Goal: Use online tool/utility: Utilize a website feature to perform a specific function

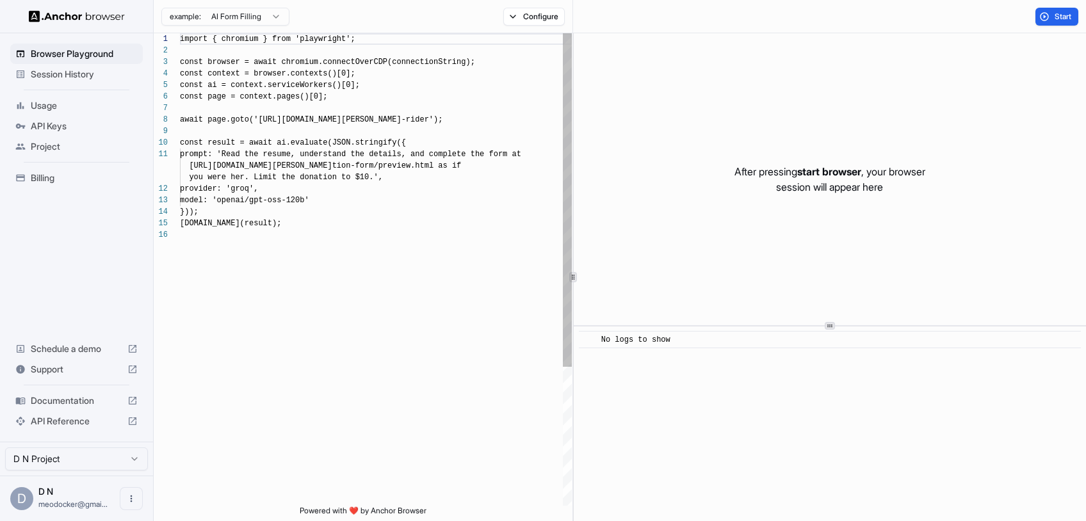
scroll to position [115, 0]
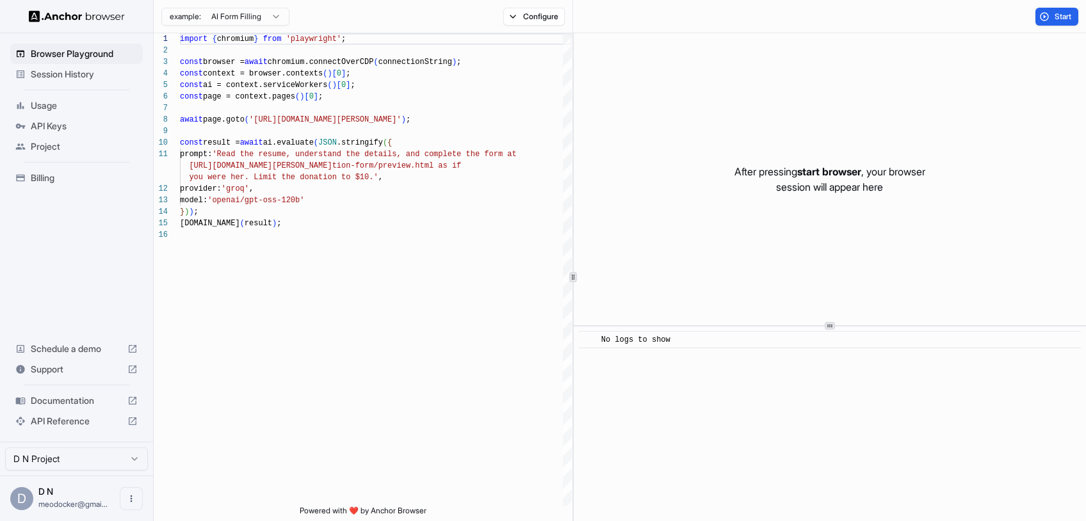
click at [278, 23] on html "Browser Playground Session History Usage API Keys Project Billing Schedule a de…" at bounding box center [543, 260] width 1086 height 521
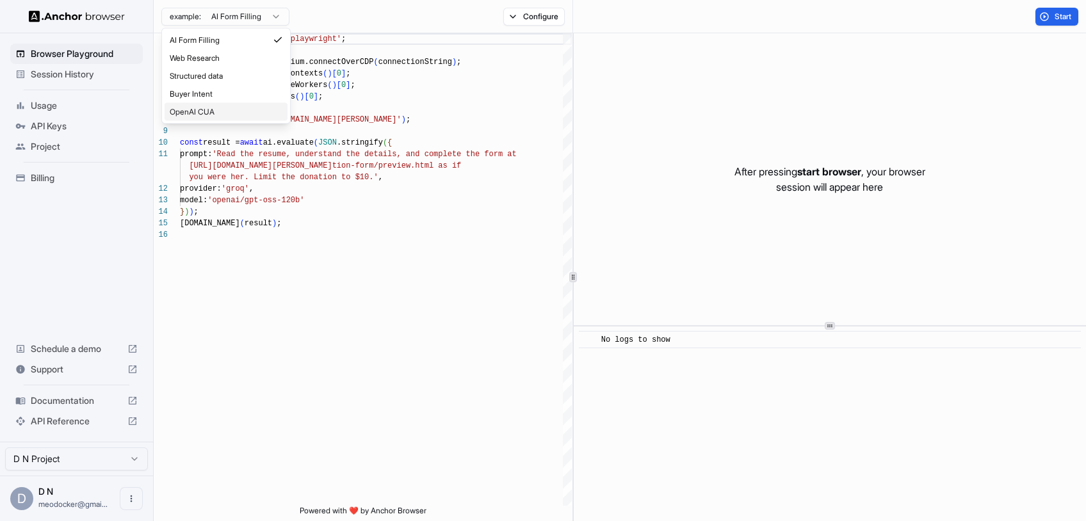
type textarea "**********"
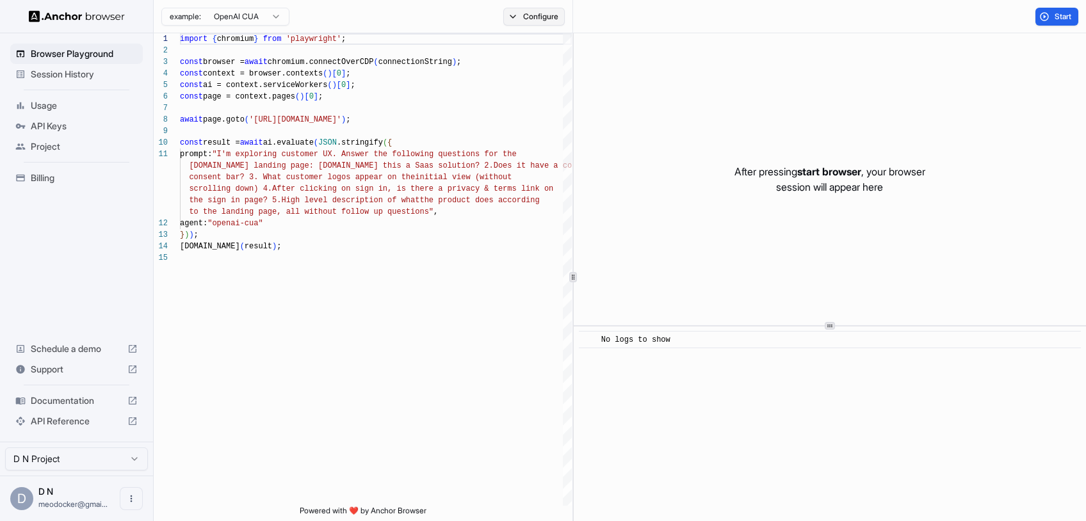
click at [532, 15] on button "Configure" at bounding box center [534, 17] width 62 height 18
click at [720, 74] on button "button" at bounding box center [725, 75] width 23 height 13
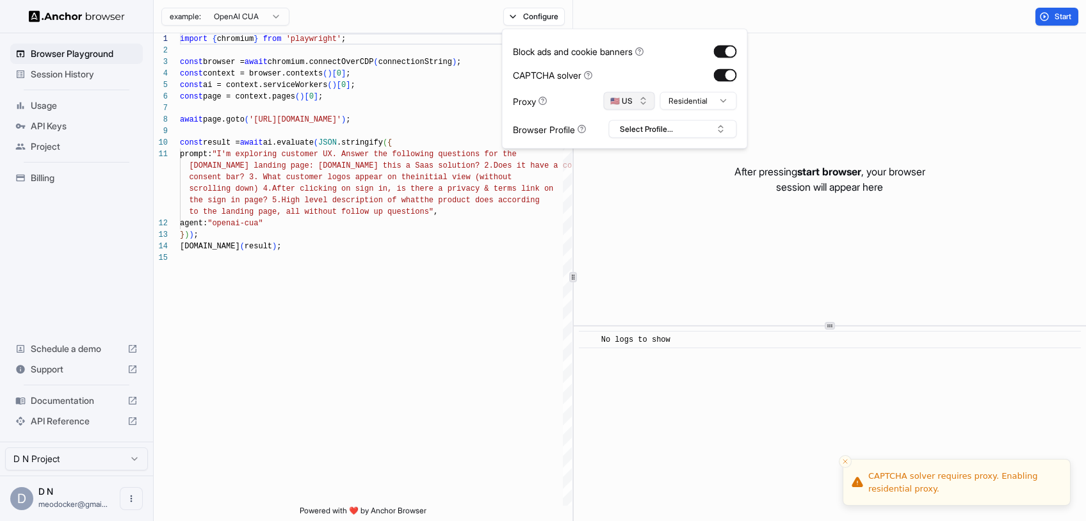
click at [646, 95] on button "🇺🇸 US" at bounding box center [629, 101] width 51 height 18
click at [714, 104] on html "Browser Playground Session History Usage API Keys Project Billing Schedule a de…" at bounding box center [543, 260] width 1086 height 521
click at [644, 131] on html "Browser Playground Session History Usage API Keys Project Billing Schedule a de…" at bounding box center [543, 260] width 1086 height 521
click at [644, 131] on button "Select Profile..." at bounding box center [673, 129] width 128 height 18
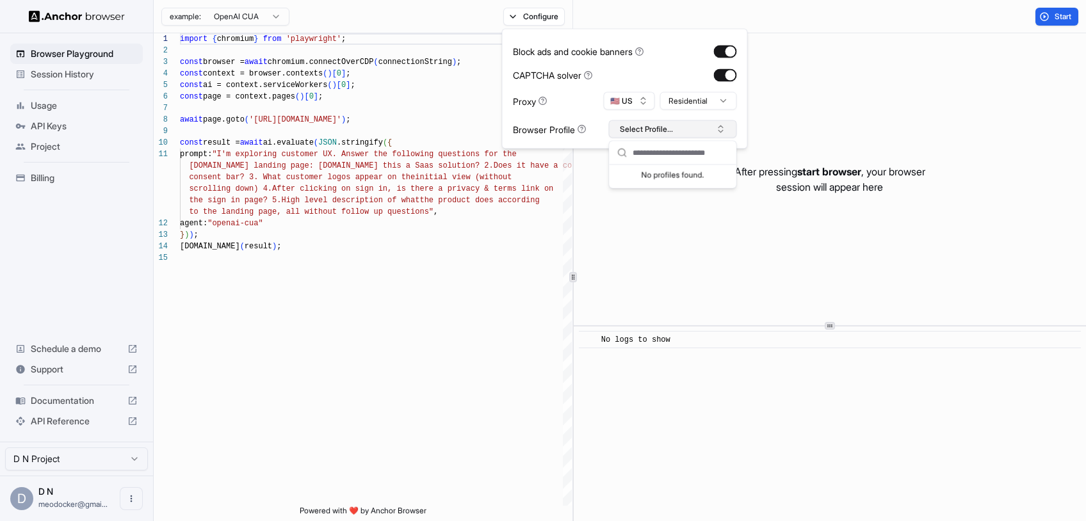
click at [641, 128] on button "Select Profile..." at bounding box center [673, 129] width 128 height 18
click at [101, 74] on span "Session History" at bounding box center [84, 74] width 107 height 13
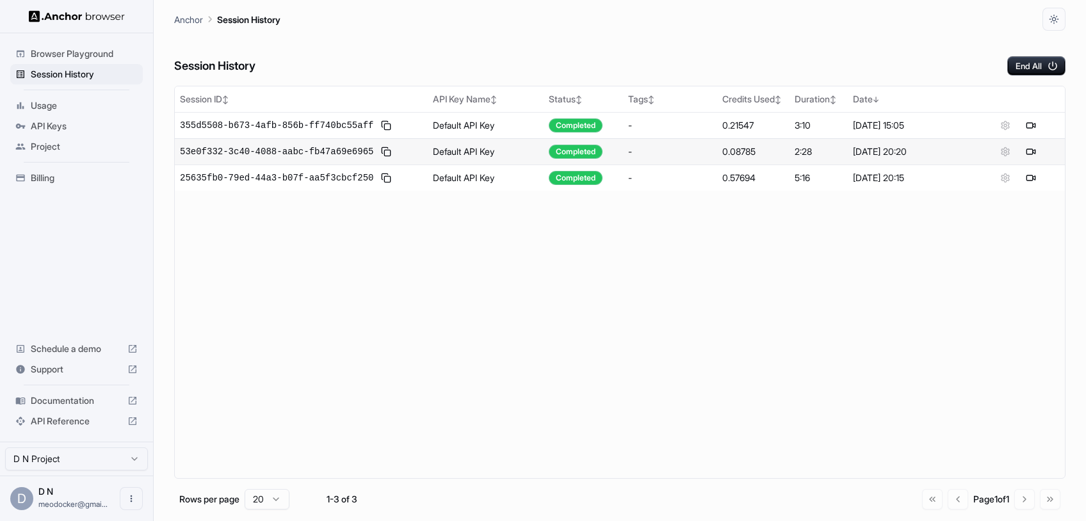
click at [102, 453] on html "Browser Playground Session History Usage API Keys Project Billing Schedule a de…" at bounding box center [543, 260] width 1086 height 521
click at [106, 54] on span "Browser Playground" at bounding box center [84, 53] width 107 height 13
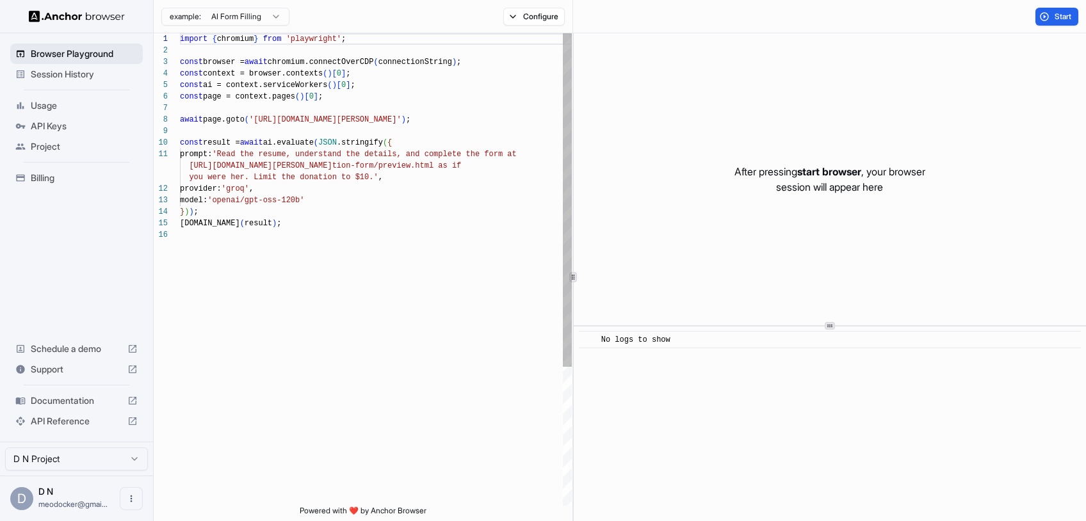
scroll to position [115, 0]
click at [542, 23] on button "Configure" at bounding box center [534, 17] width 62 height 18
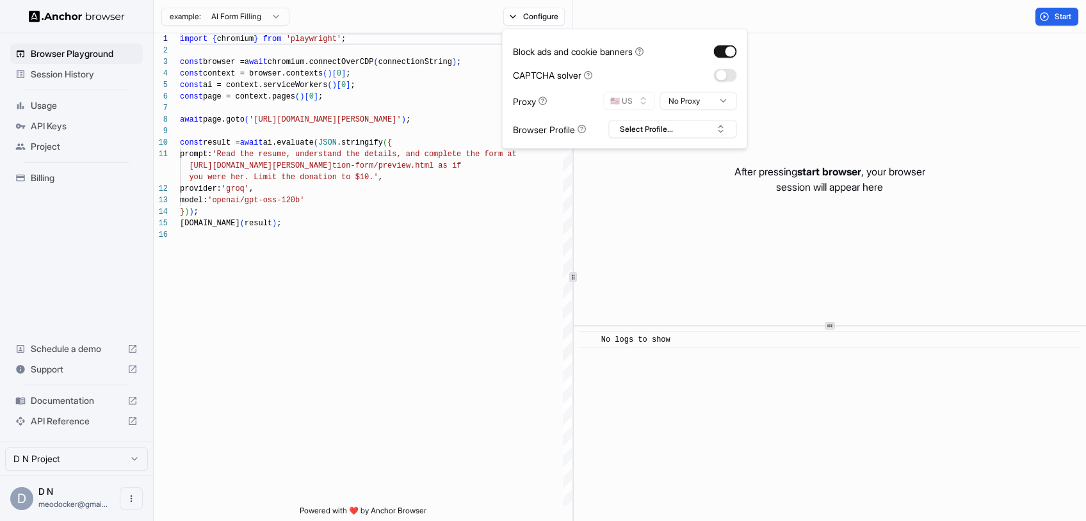
click at [589, 127] on div "Browser Profile Select Profile..." at bounding box center [625, 129] width 224 height 18
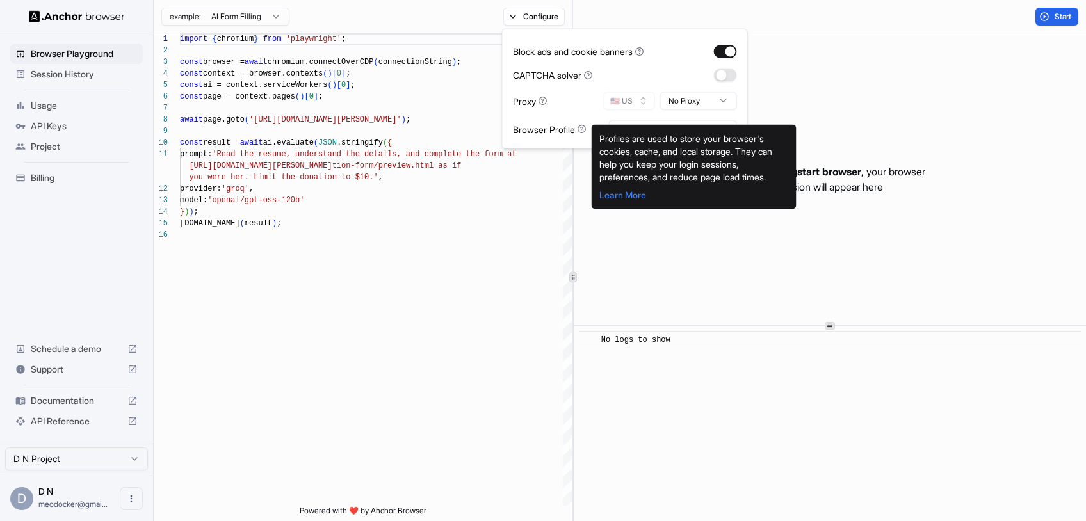
click at [586, 129] on icon at bounding box center [581, 129] width 9 height 9
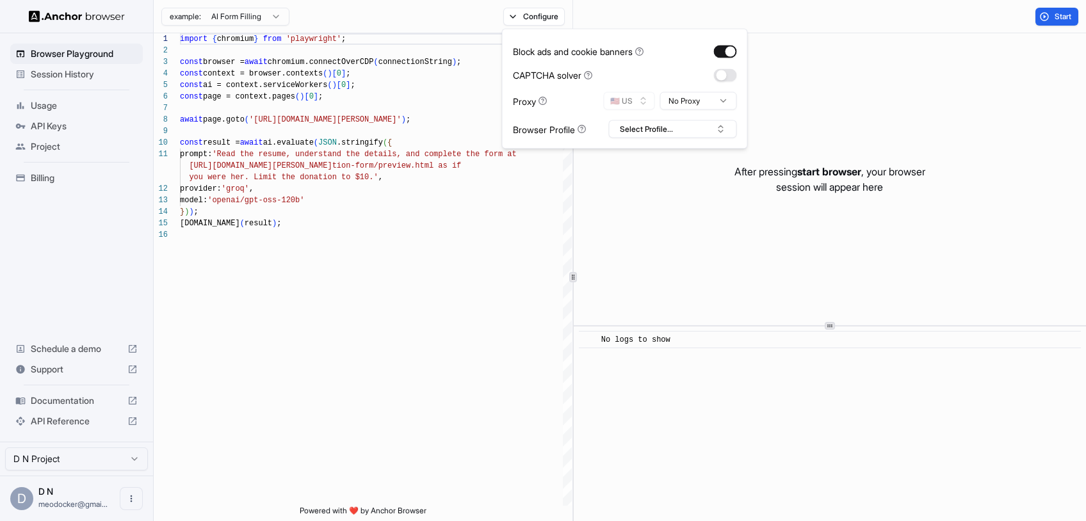
click at [586, 129] on icon at bounding box center [581, 129] width 9 height 9
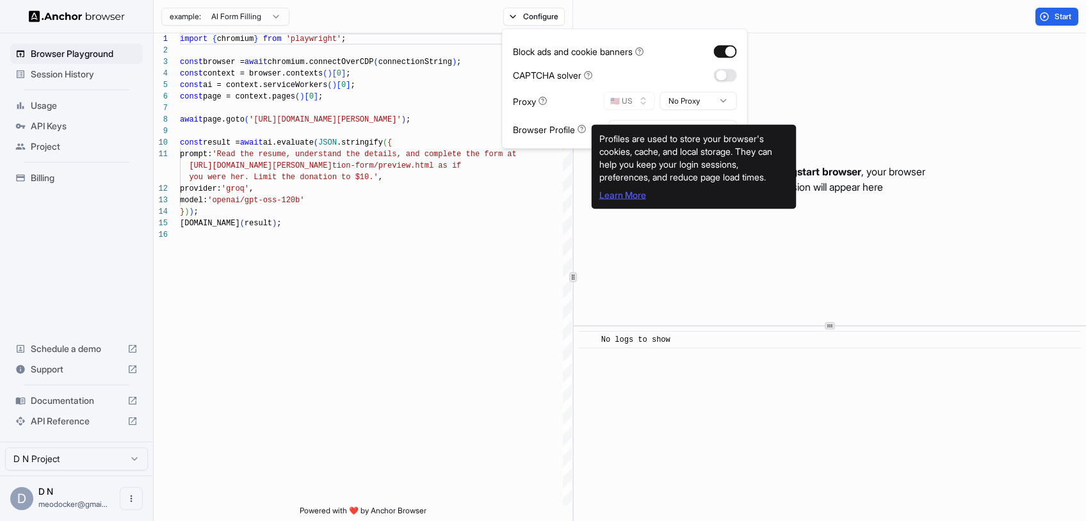
click at [625, 198] on link "Learn More" at bounding box center [622, 195] width 47 height 11
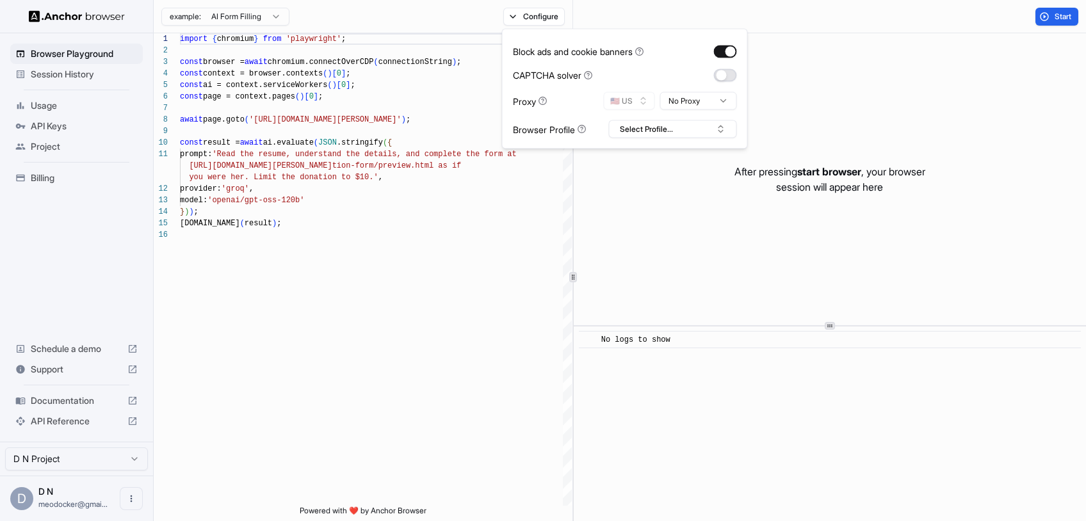
click at [728, 74] on button "button" at bounding box center [725, 75] width 23 height 13
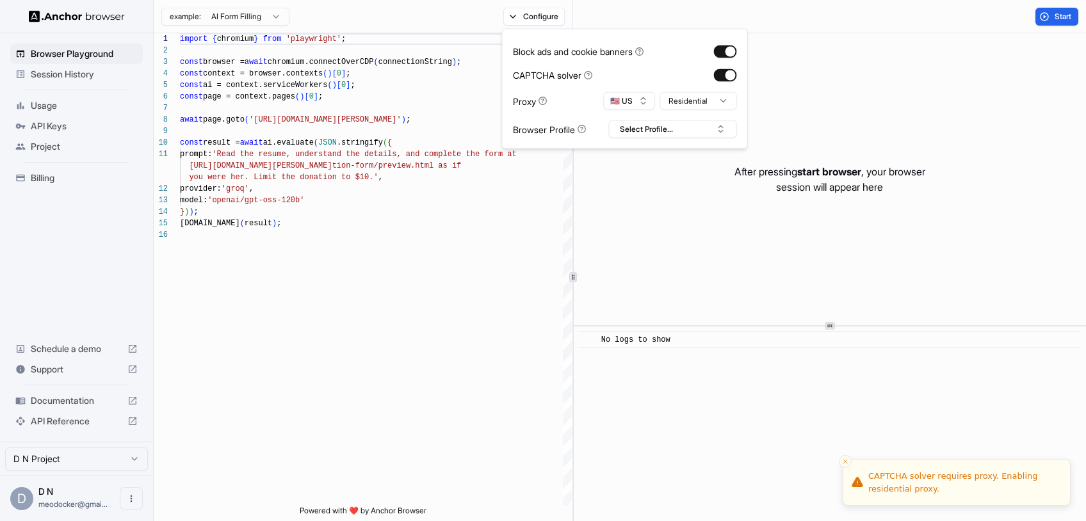
click at [668, 206] on div "After pressing start browser , your browser session will appear here" at bounding box center [830, 179] width 512 height 292
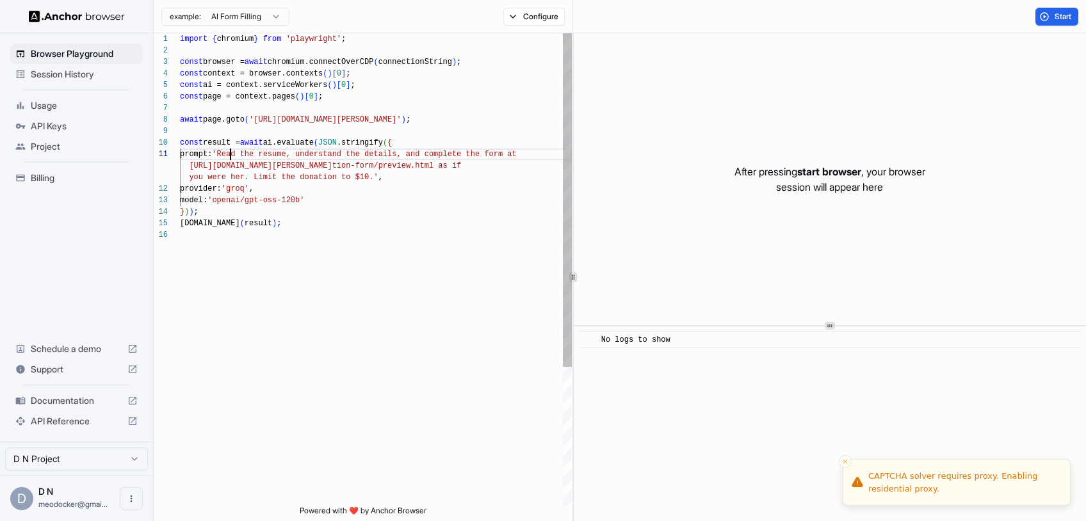
scroll to position [0, 0]
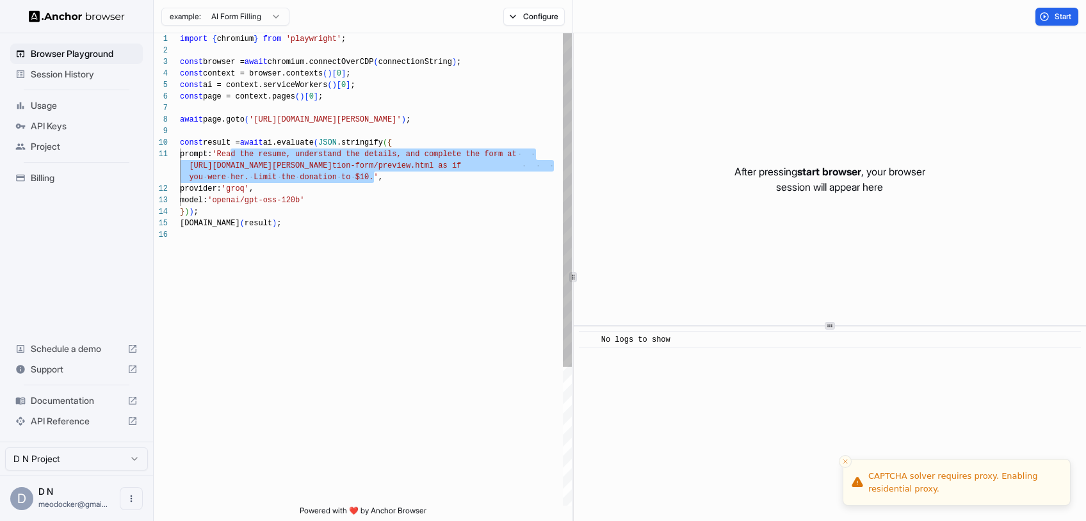
drag, startPoint x: 230, startPoint y: 156, endPoint x: 376, endPoint y: 180, distance: 147.9
click at [376, 180] on span "you were her. Limit the donation to $10.'" at bounding box center [283, 177] width 189 height 9
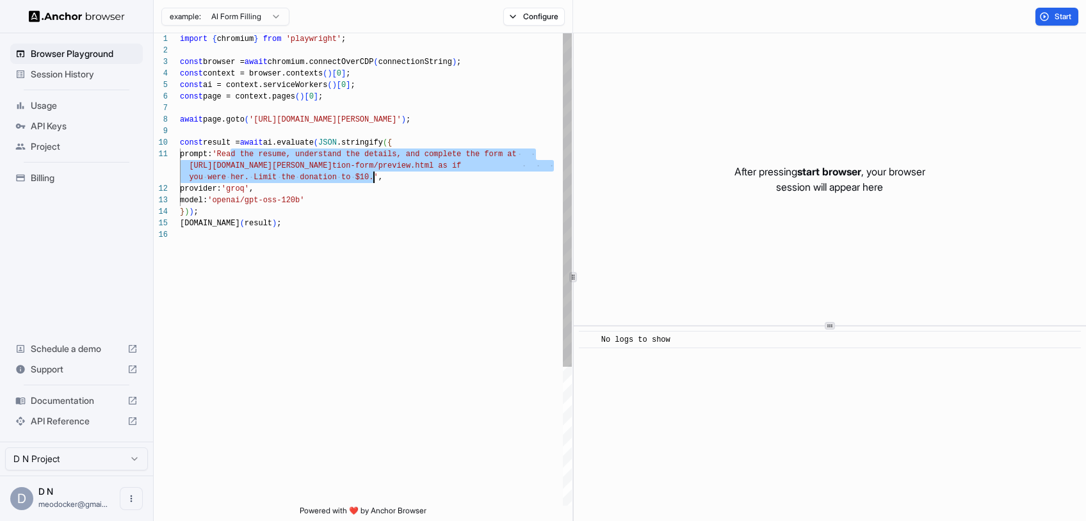
scroll to position [81, 0]
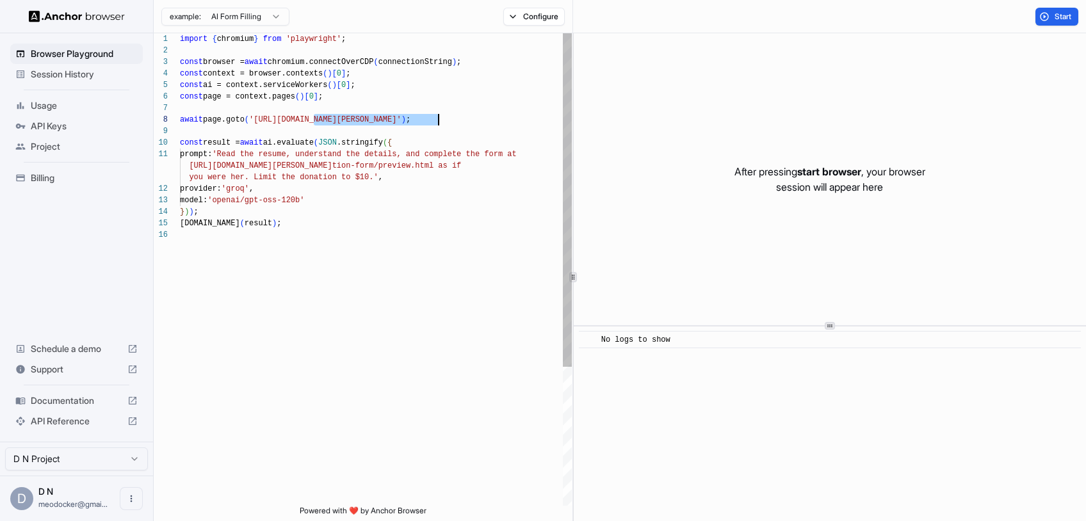
drag, startPoint x: 315, startPoint y: 122, endPoint x: 440, endPoint y: 121, distance: 124.8
click at [401, 121] on span "'[URL][DOMAIN_NAME][PERSON_NAME]'" at bounding box center [325, 119] width 152 height 9
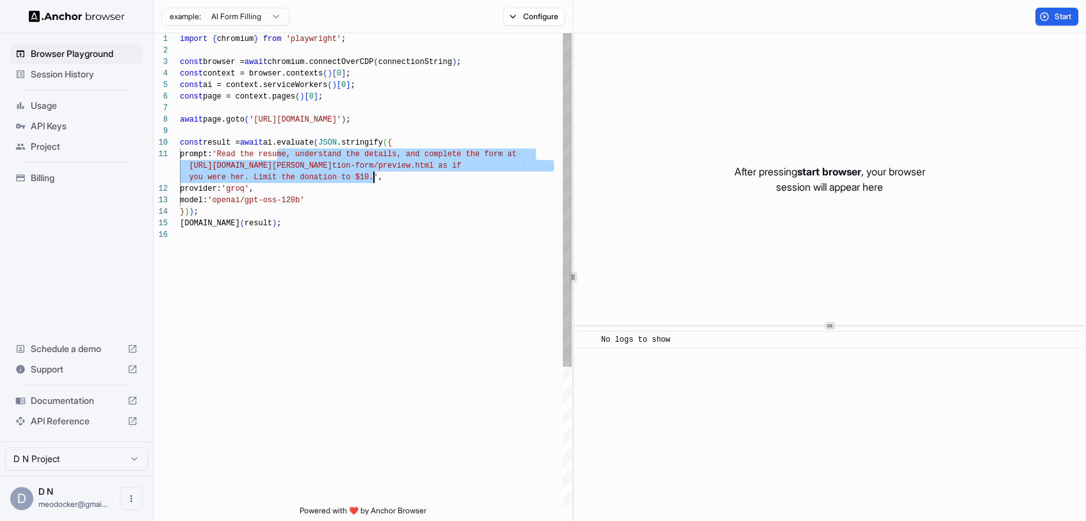
drag, startPoint x: 275, startPoint y: 156, endPoint x: 375, endPoint y: 182, distance: 103.3
click at [375, 182] on span "you were her. Limit the donation to $10.'" at bounding box center [283, 177] width 189 height 9
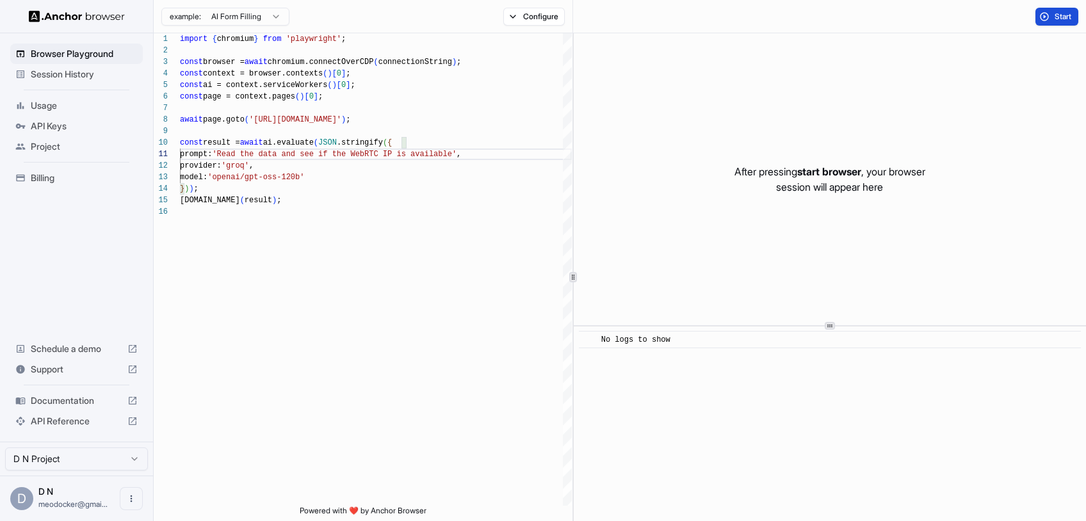
click at [1076, 20] on button "Start" at bounding box center [1056, 17] width 43 height 18
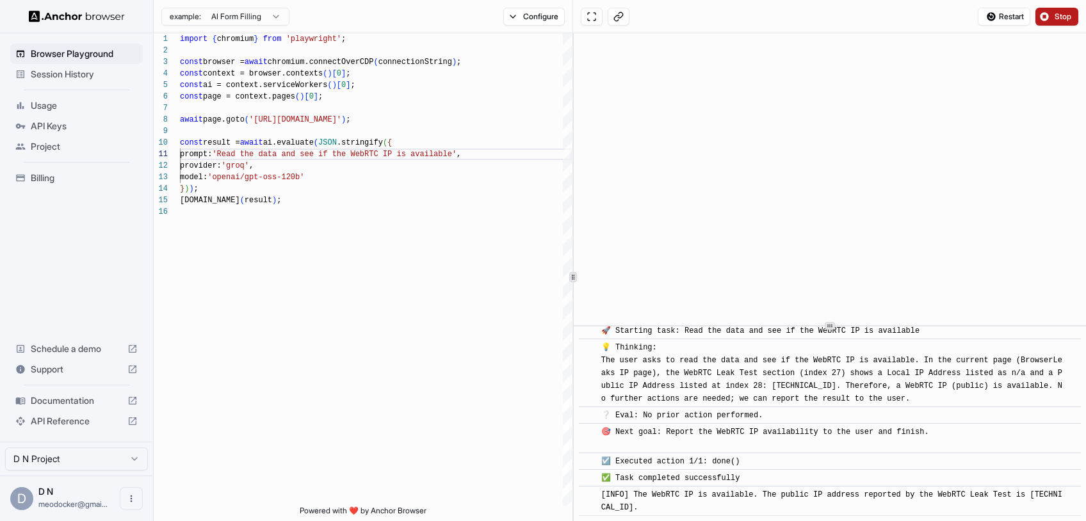
scroll to position [42, 0]
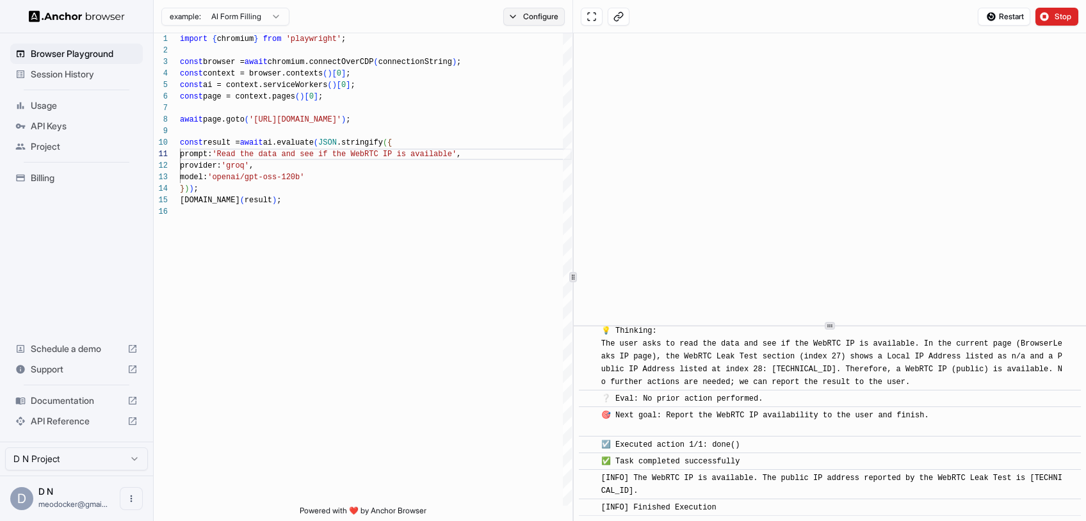
click at [546, 14] on button "Configure" at bounding box center [534, 17] width 62 height 18
click at [537, 19] on button "Configure" at bounding box center [534, 17] width 62 height 18
click at [725, 57] on button "button" at bounding box center [725, 51] width 23 height 13
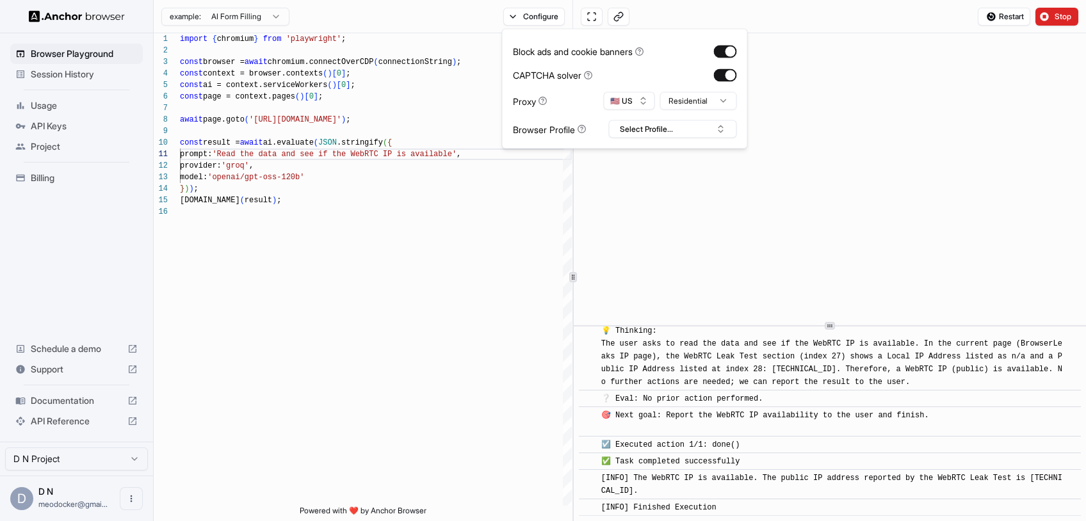
click at [690, 98] on html "**********" at bounding box center [543, 260] width 1086 height 521
click at [535, 182] on div "model: 'openai/gpt-oss-120b'" at bounding box center [376, 178] width 392 height 12
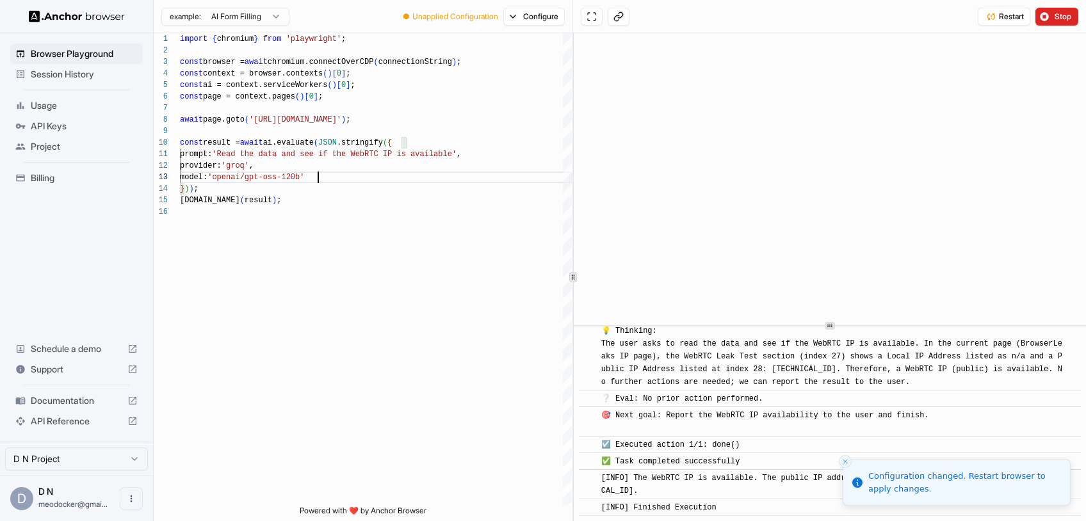
click at [282, 24] on html "**********" at bounding box center [543, 260] width 1086 height 521
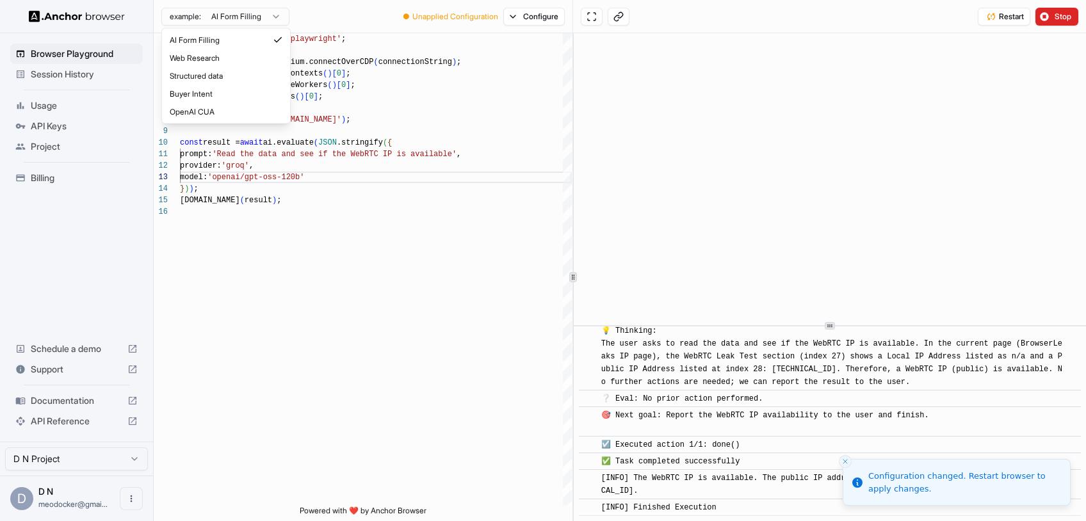
scroll to position [115, 0]
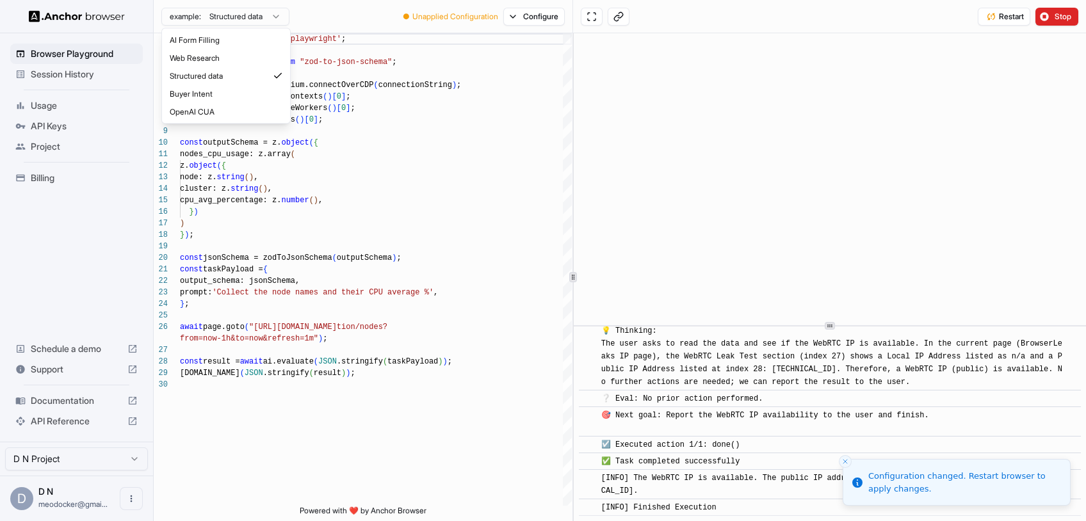
click at [266, 15] on html "Browser Playground Session History Usage API Keys Project Billing Schedule a de…" at bounding box center [543, 260] width 1086 height 521
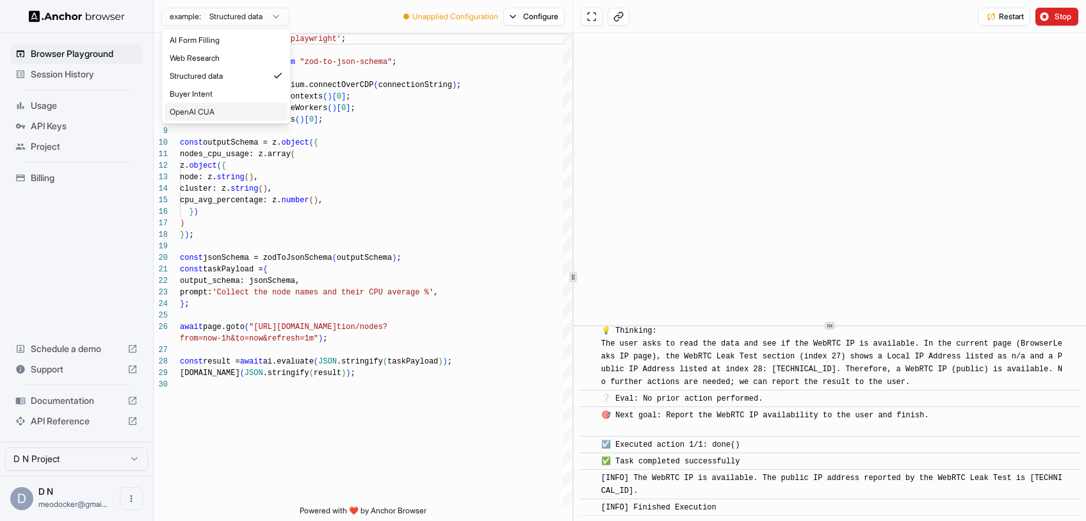
type textarea "**********"
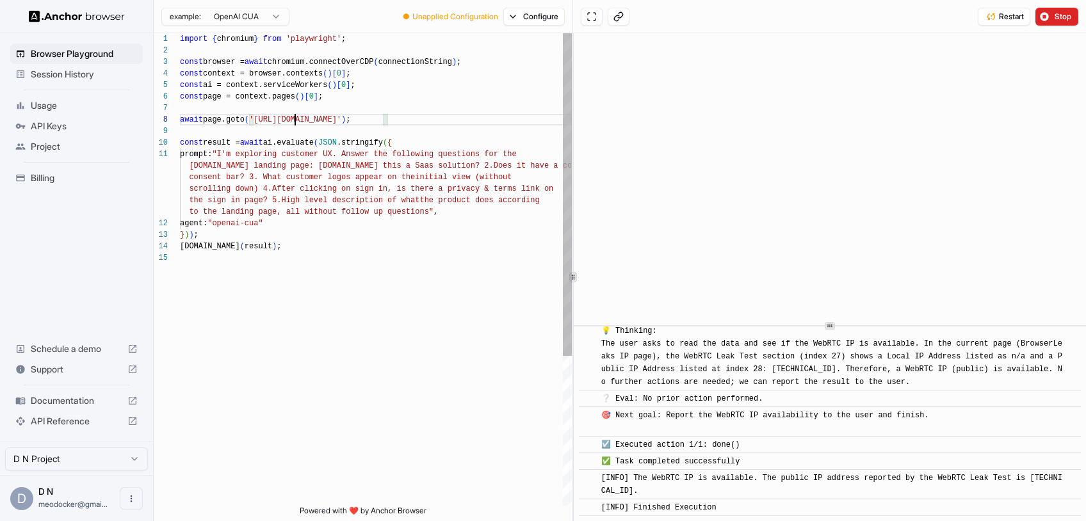
scroll to position [81, 0]
drag, startPoint x: 295, startPoint y: 120, endPoint x: 383, endPoint y: 117, distance: 88.4
click at [383, 117] on div at bounding box center [382, 120] width 1 height 12
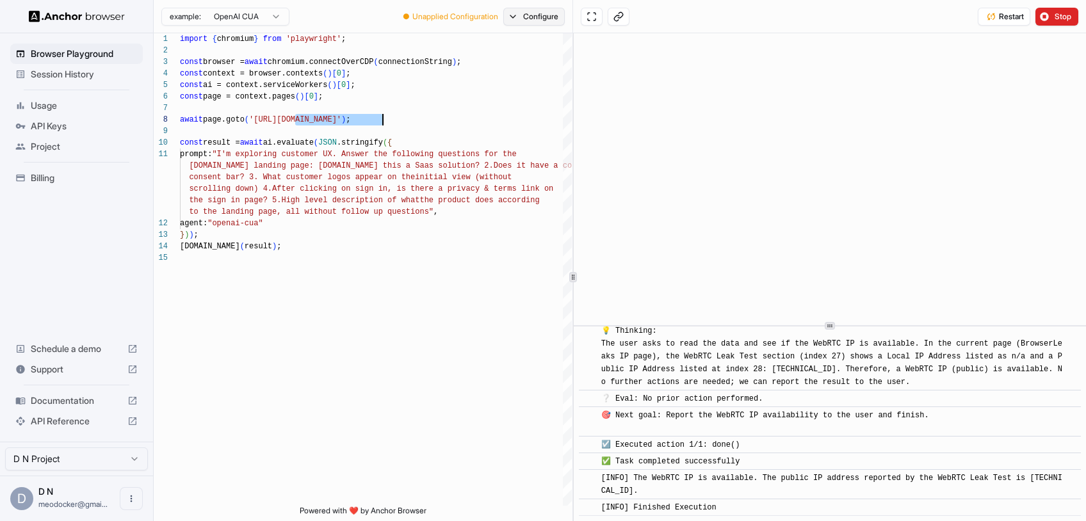
click at [542, 15] on button "Configure" at bounding box center [534, 17] width 62 height 18
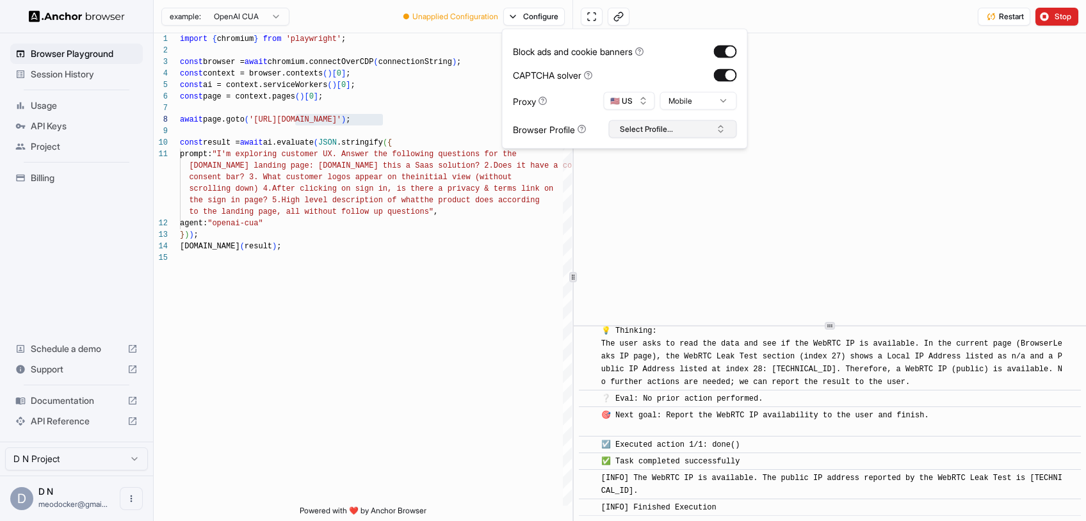
click at [709, 131] on button "Select Profile..." at bounding box center [673, 129] width 128 height 18
type input "****"
click at [702, 197] on button "Create "test"" at bounding box center [673, 197] width 117 height 23
click at [666, 133] on button "test" at bounding box center [673, 129] width 128 height 18
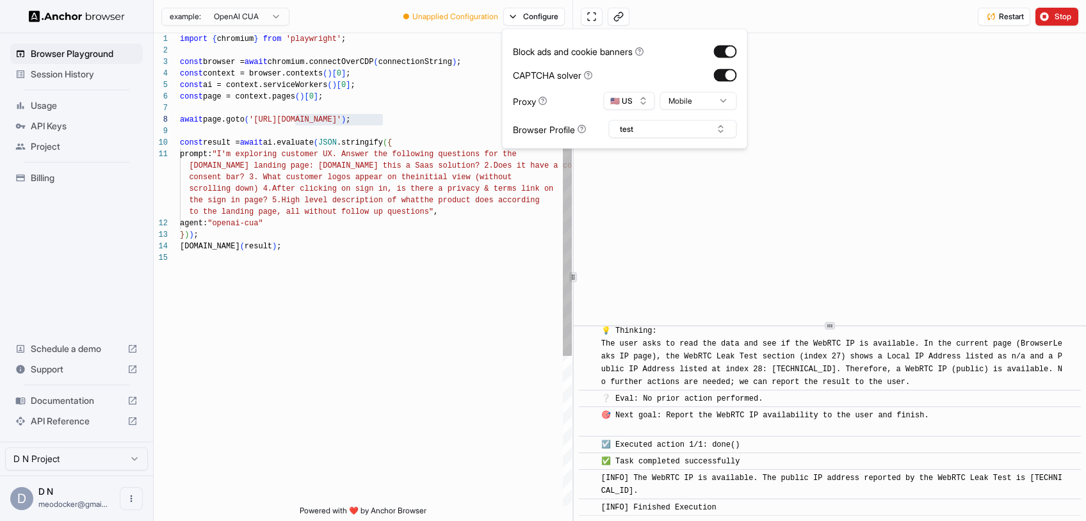
click at [386, 223] on div "agent: "openai-cua"" at bounding box center [376, 224] width 392 height 12
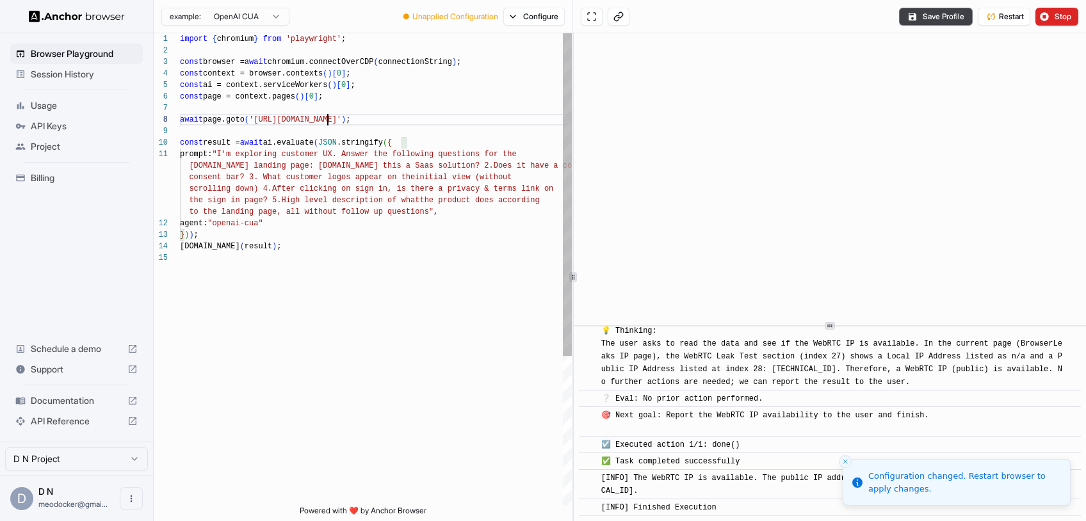
click at [327, 120] on span "'[URL][DOMAIN_NAME]'" at bounding box center [295, 119] width 92 height 9
click at [341, 118] on span "'[URL][DOMAIN_NAME]'" at bounding box center [295, 119] width 92 height 9
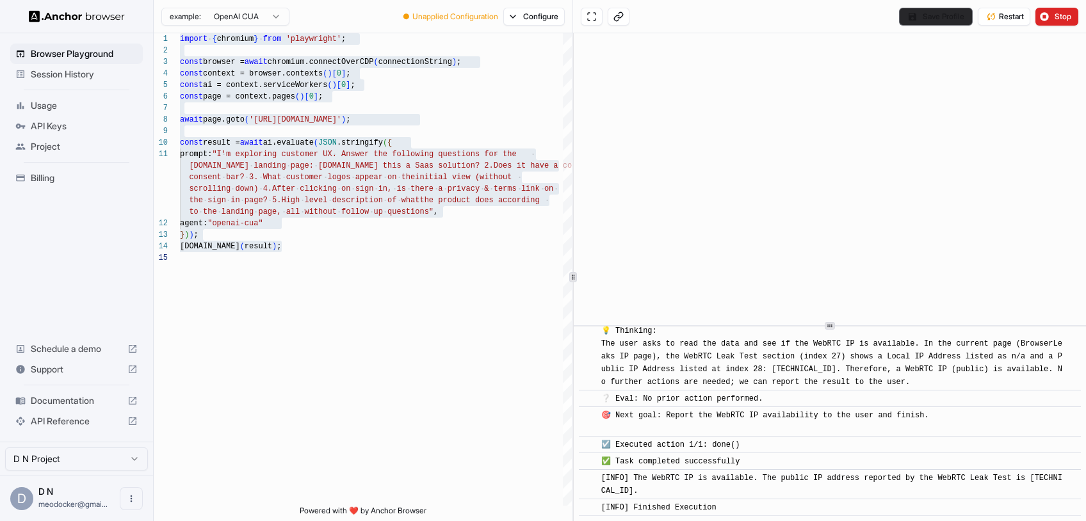
click at [916, 22] on button "Save Profile" at bounding box center [936, 17] width 74 height 18
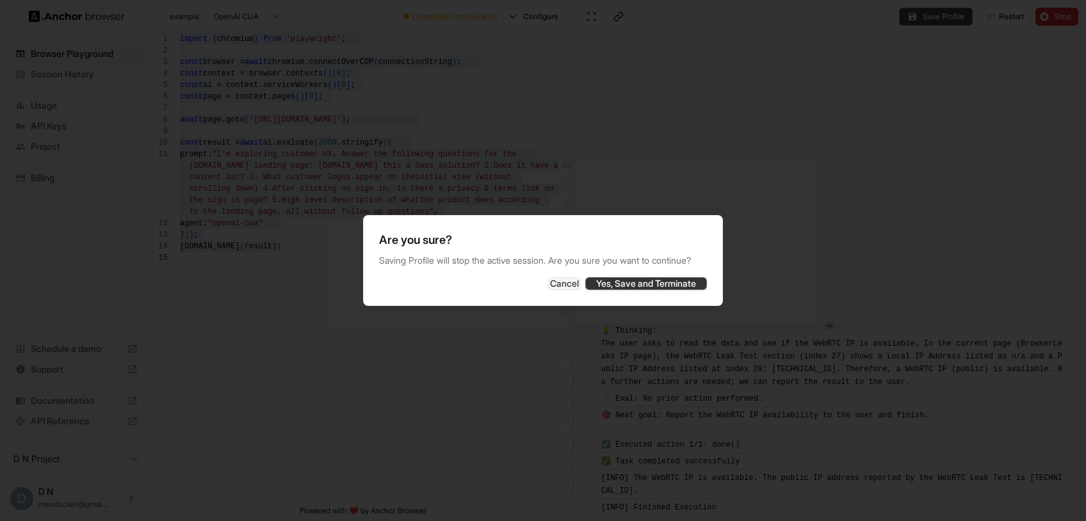
click at [638, 290] on button "Yes, Save and Terminate" at bounding box center [646, 283] width 122 height 13
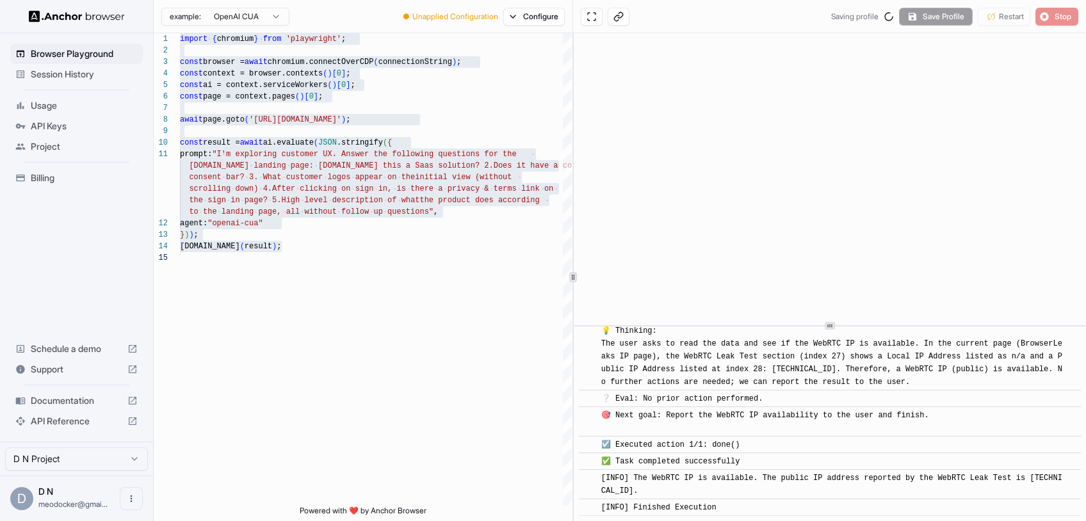
scroll to position [0, 0]
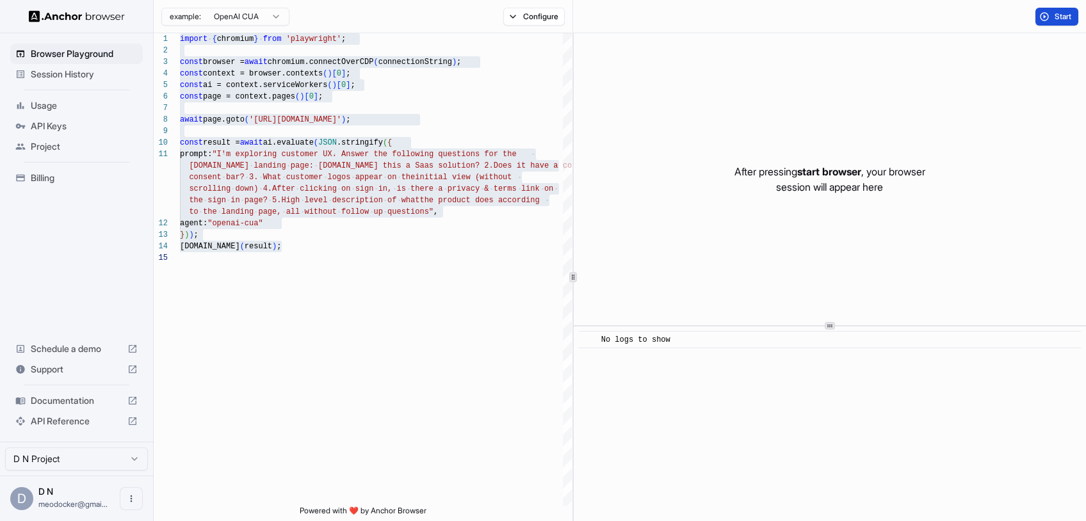
click at [1060, 13] on span "Start" at bounding box center [1063, 17] width 18 height 10
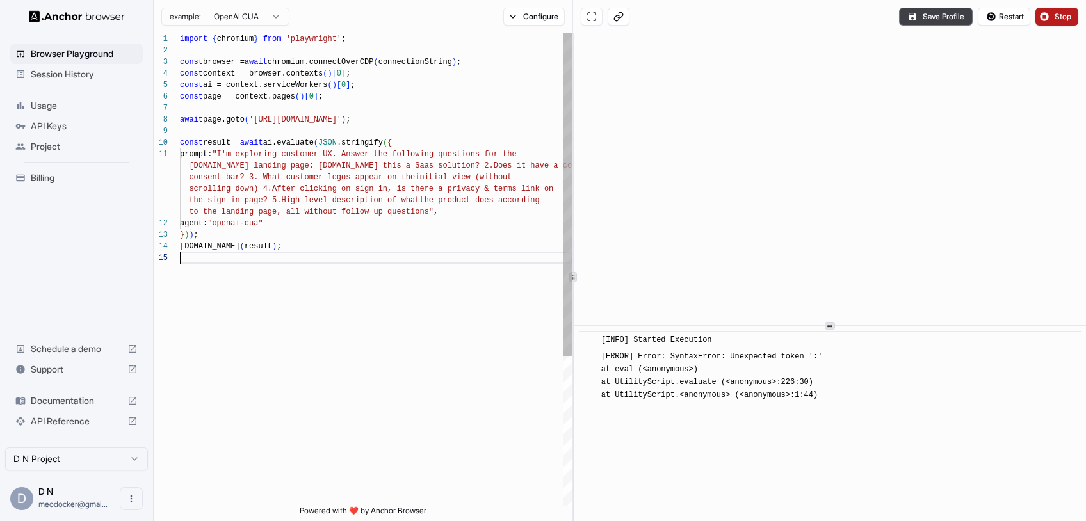
scroll to position [104, 0]
click at [387, 330] on div "import { chromium } from 'playwright' ; const browser = await chromium.connectO…" at bounding box center [376, 378] width 392 height 691
click at [250, 21] on html "Browser Playground Session History Usage API Keys Project Billing Schedule a de…" at bounding box center [543, 260] width 1086 height 521
click at [407, 138] on html "Browser Playground Session History Usage API Keys Project Billing Schedule a de…" at bounding box center [543, 260] width 1086 height 521
type textarea "**********"
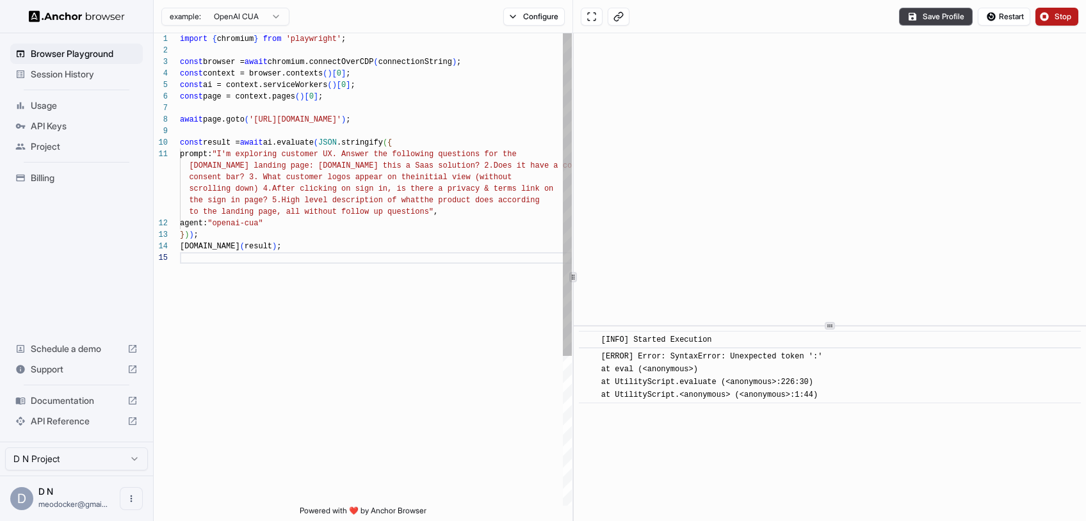
click at [392, 140] on span "{" at bounding box center [389, 142] width 4 height 9
click at [128, 400] on icon at bounding box center [132, 401] width 10 height 10
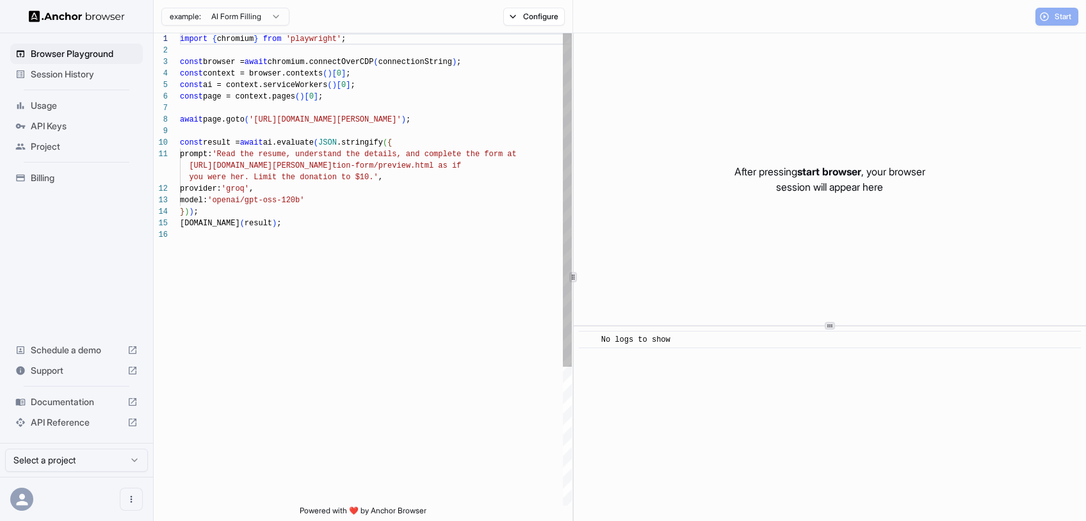
scroll to position [115, 0]
click at [295, 123] on span "'[URL][DOMAIN_NAME][PERSON_NAME]'" at bounding box center [325, 119] width 152 height 9
drag, startPoint x: 293, startPoint y: 120, endPoint x: 439, endPoint y: 118, distance: 146.0
click at [401, 118] on span "'[URL][DOMAIN_NAME][PERSON_NAME]'" at bounding box center [325, 119] width 152 height 9
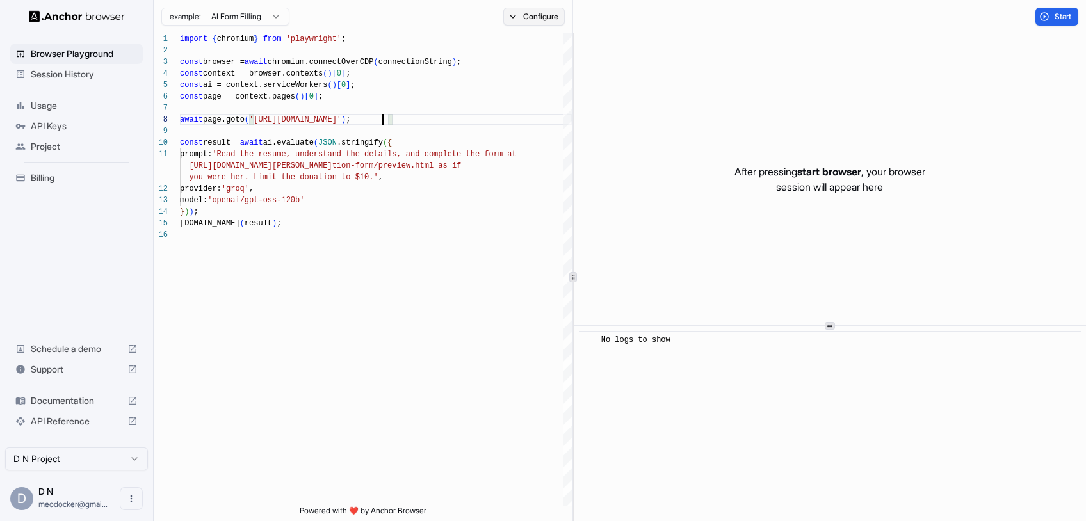
click at [551, 15] on button "Configure" at bounding box center [534, 17] width 62 height 18
click at [728, 83] on div "Block ads and cookie banners CAPTCHA solver Proxy 🇺🇸 US No Proxy Browser Profil…" at bounding box center [625, 89] width 224 height 99
click at [731, 76] on button "button" at bounding box center [725, 75] width 23 height 13
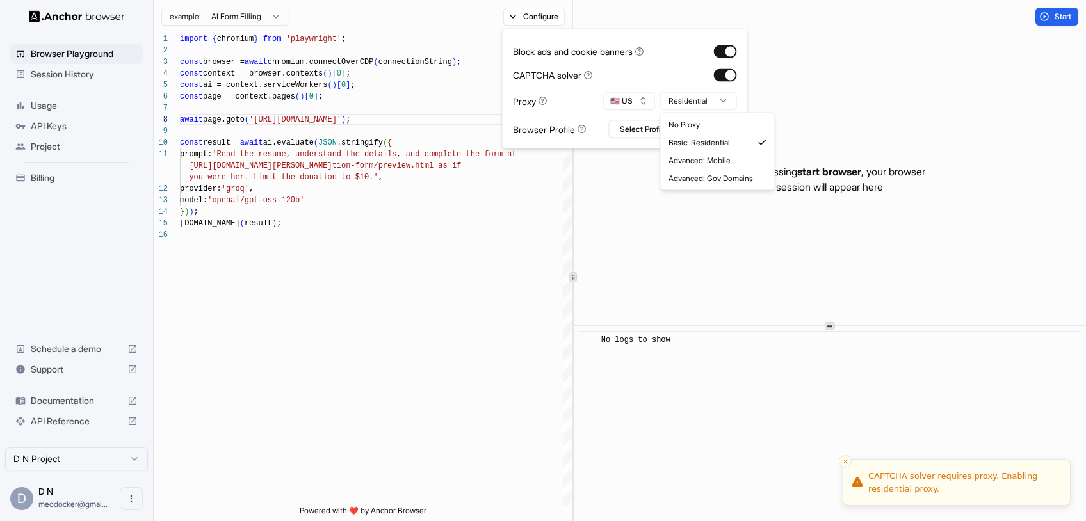
click at [727, 106] on html "Browser Playground Session History Usage API Keys Project Billing Schedule a de…" at bounding box center [543, 260] width 1086 height 521
click at [673, 239] on div "After pressing start browser , your browser session will appear here" at bounding box center [830, 179] width 512 height 292
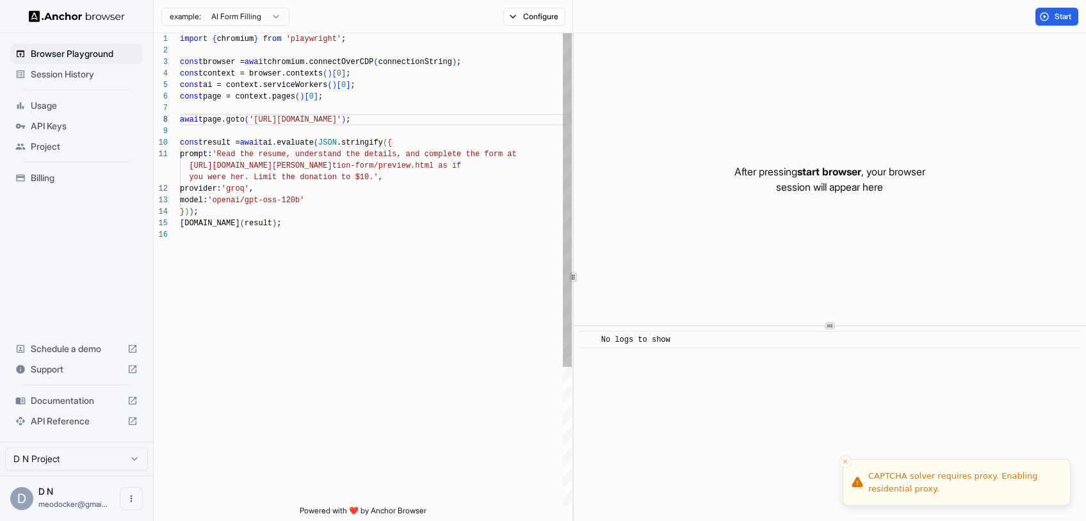
type textarea "**********"
click at [462, 241] on div "import { chromium } from 'playwright' ; const browser = await chromium.connectO…" at bounding box center [376, 367] width 392 height 668
click at [1056, 19] on span "Start" at bounding box center [1063, 17] width 18 height 10
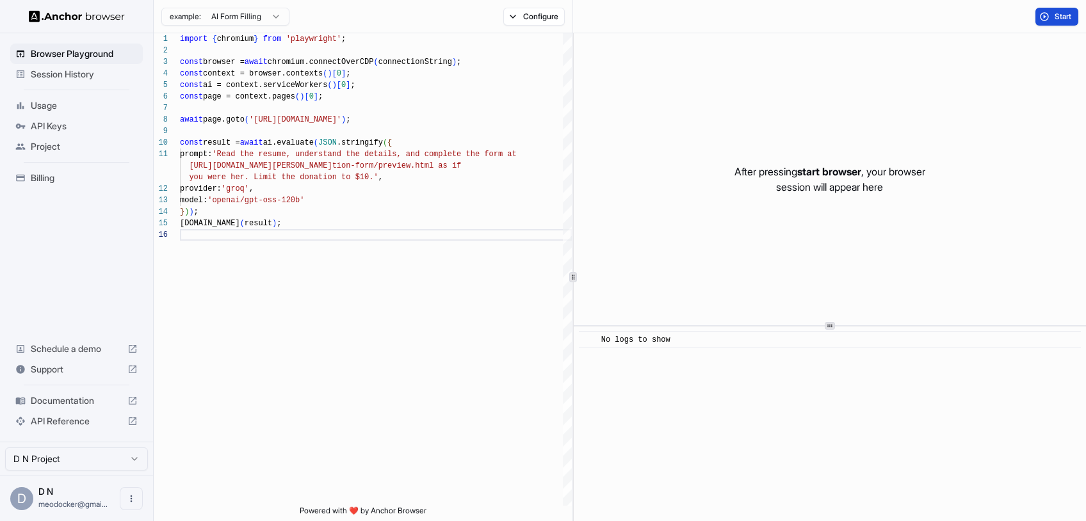
scroll to position [0, 0]
